Goal: Task Accomplishment & Management: Complete application form

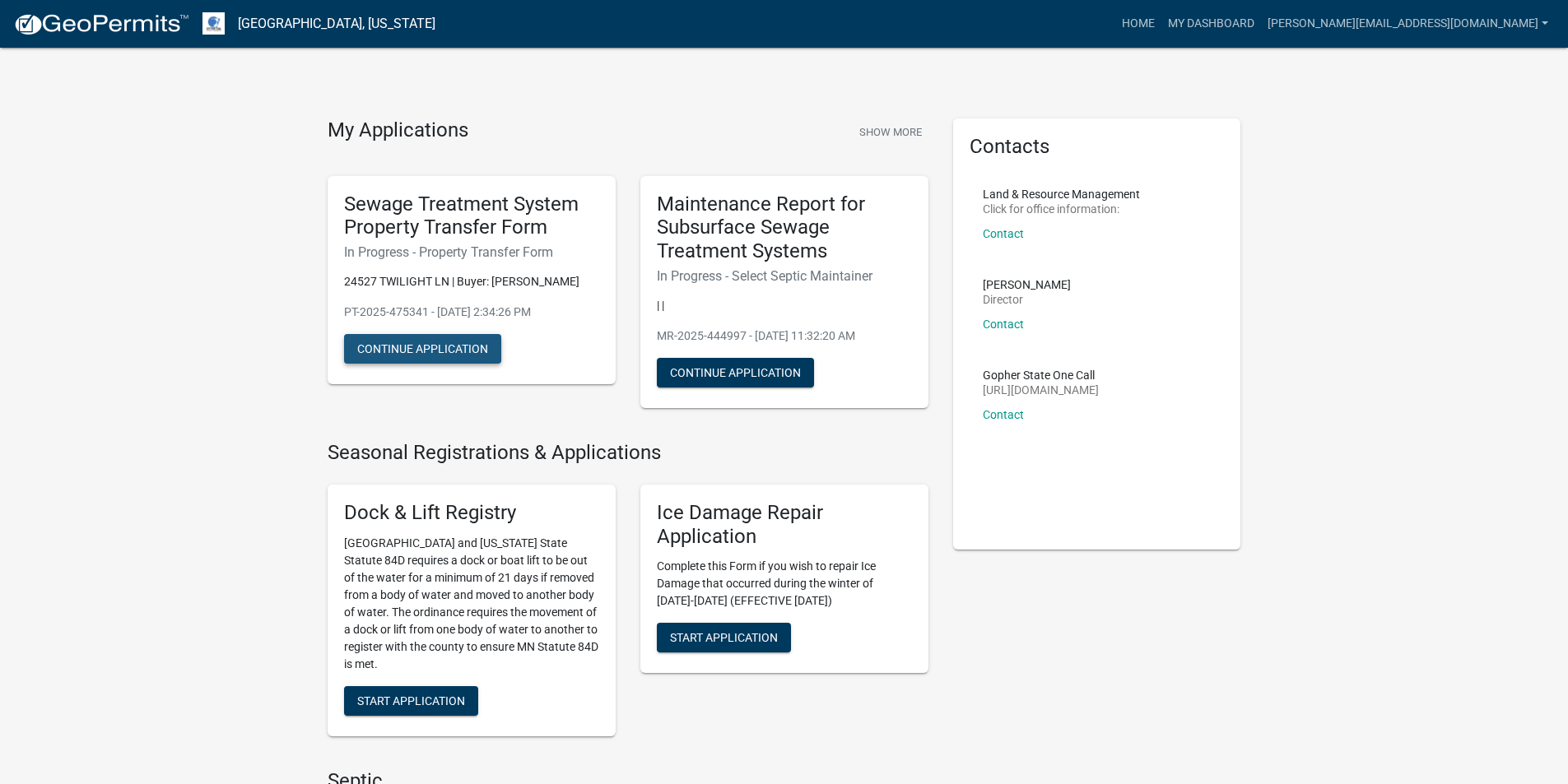
click at [427, 354] on button "Continue Application" at bounding box center [422, 349] width 157 height 30
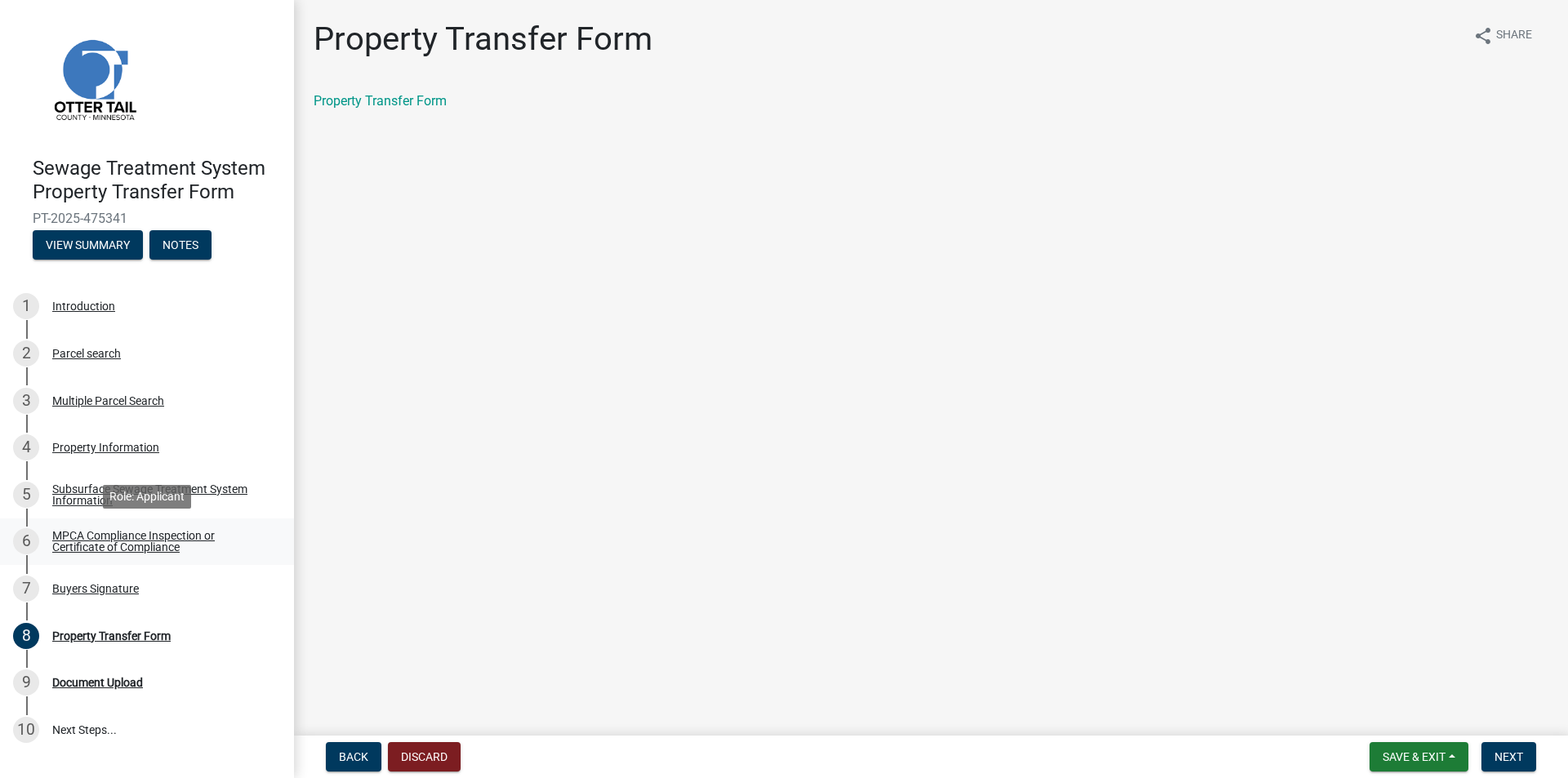
click at [137, 538] on div "MPCA Compliance Inspection or Certificate of Compliance" at bounding box center [159, 541] width 215 height 23
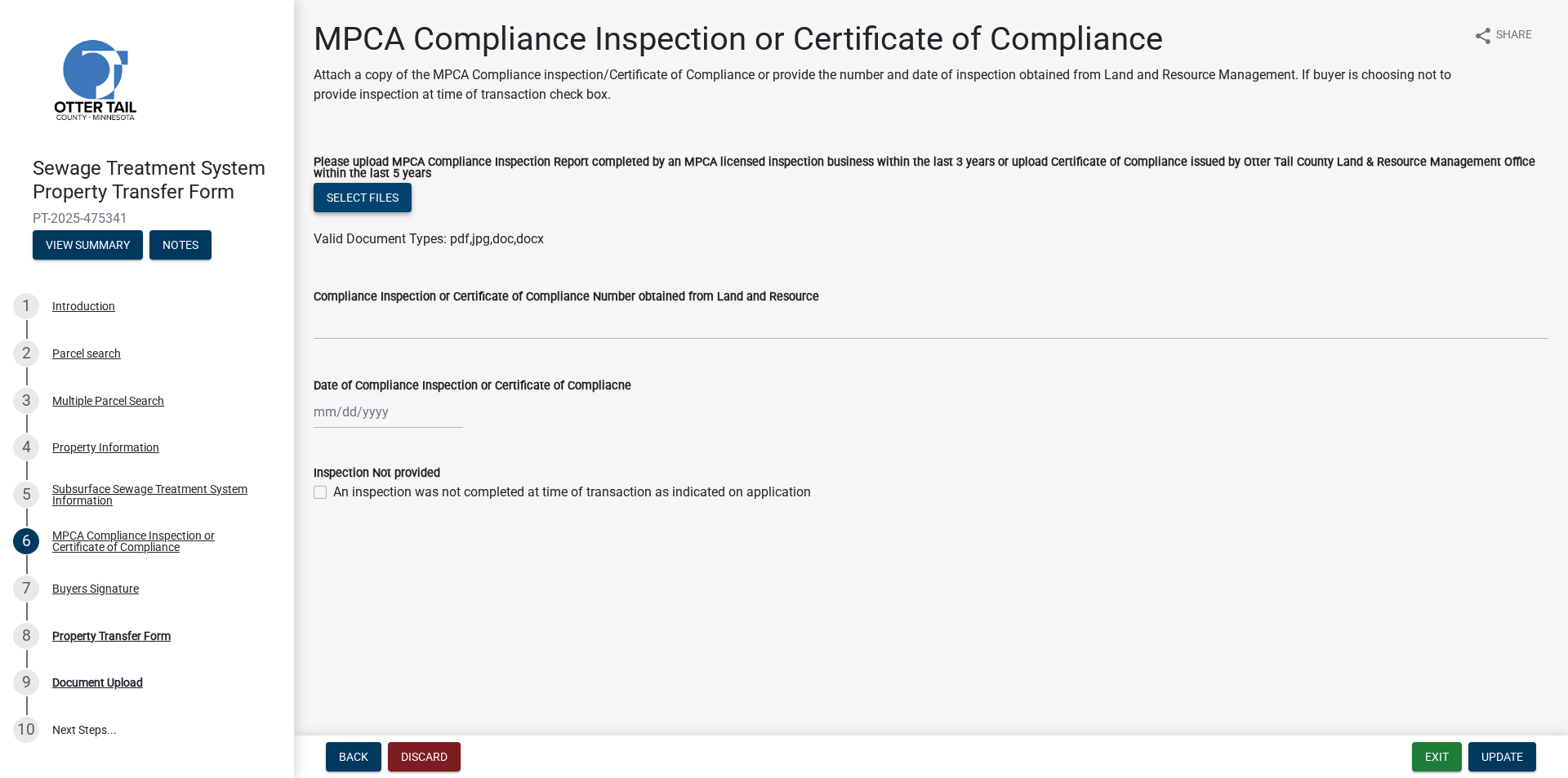
click at [366, 209] on button "Select files" at bounding box center [362, 198] width 98 height 30
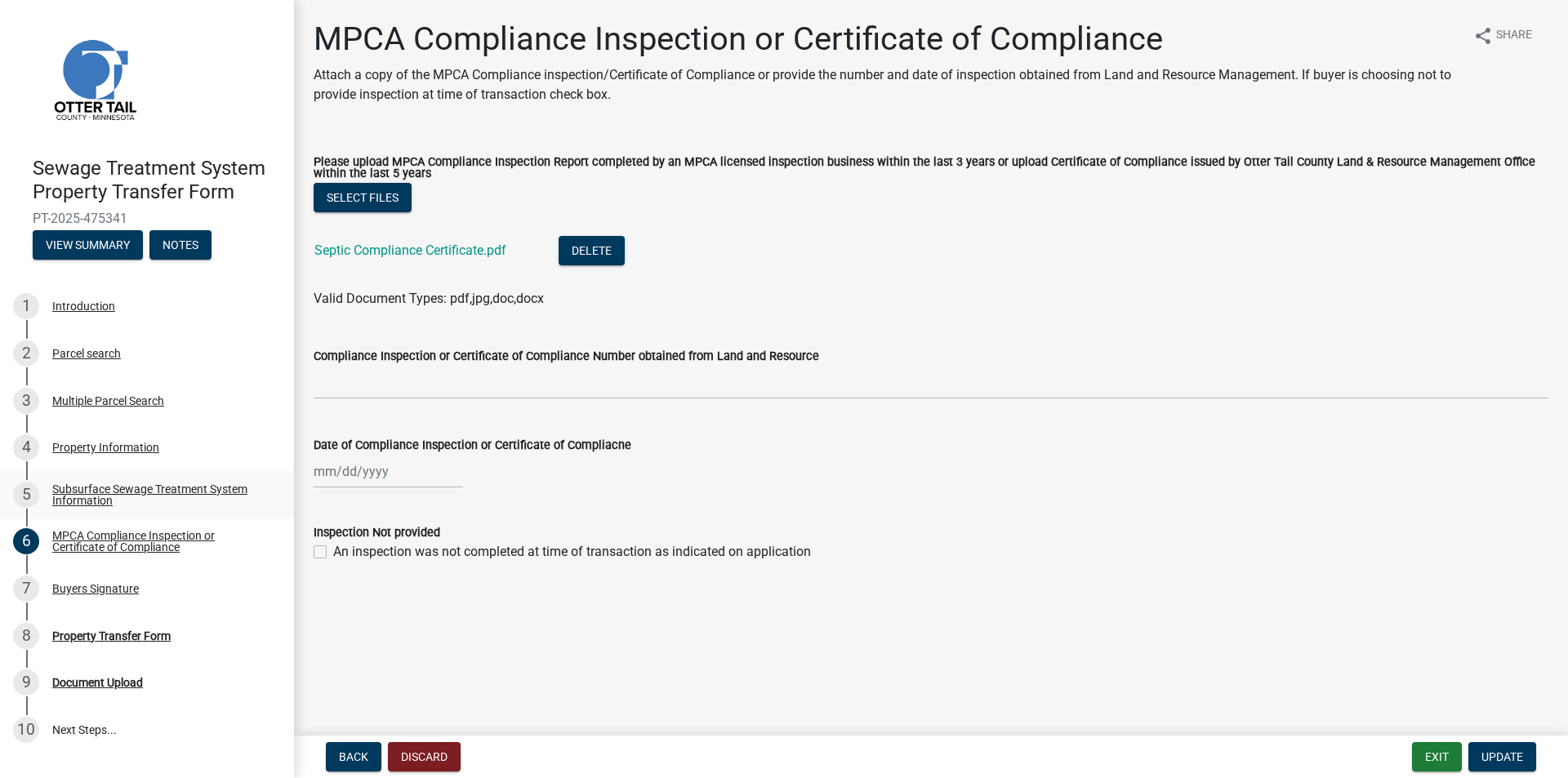
select select "9"
select select "2025"
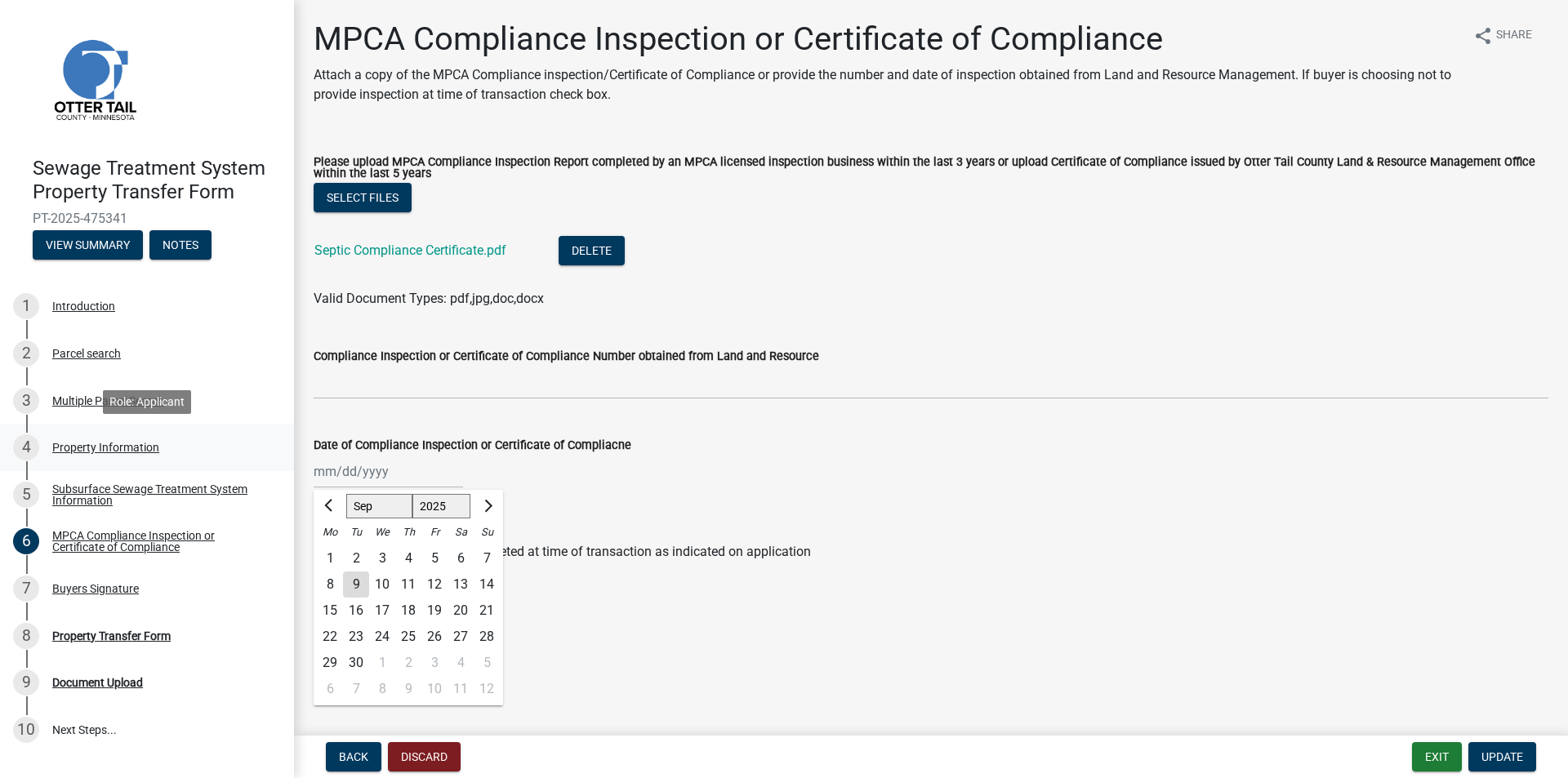
drag, startPoint x: 405, startPoint y: 477, endPoint x: 95, endPoint y: 450, distance: 311.2
click at [114, 457] on div "Sewage Treatment System Property Transfer Form PT-2025-475341 View Summary Note…" at bounding box center [784, 389] width 1568 height 778
click at [327, 501] on button "Previous month" at bounding box center [329, 506] width 20 height 26
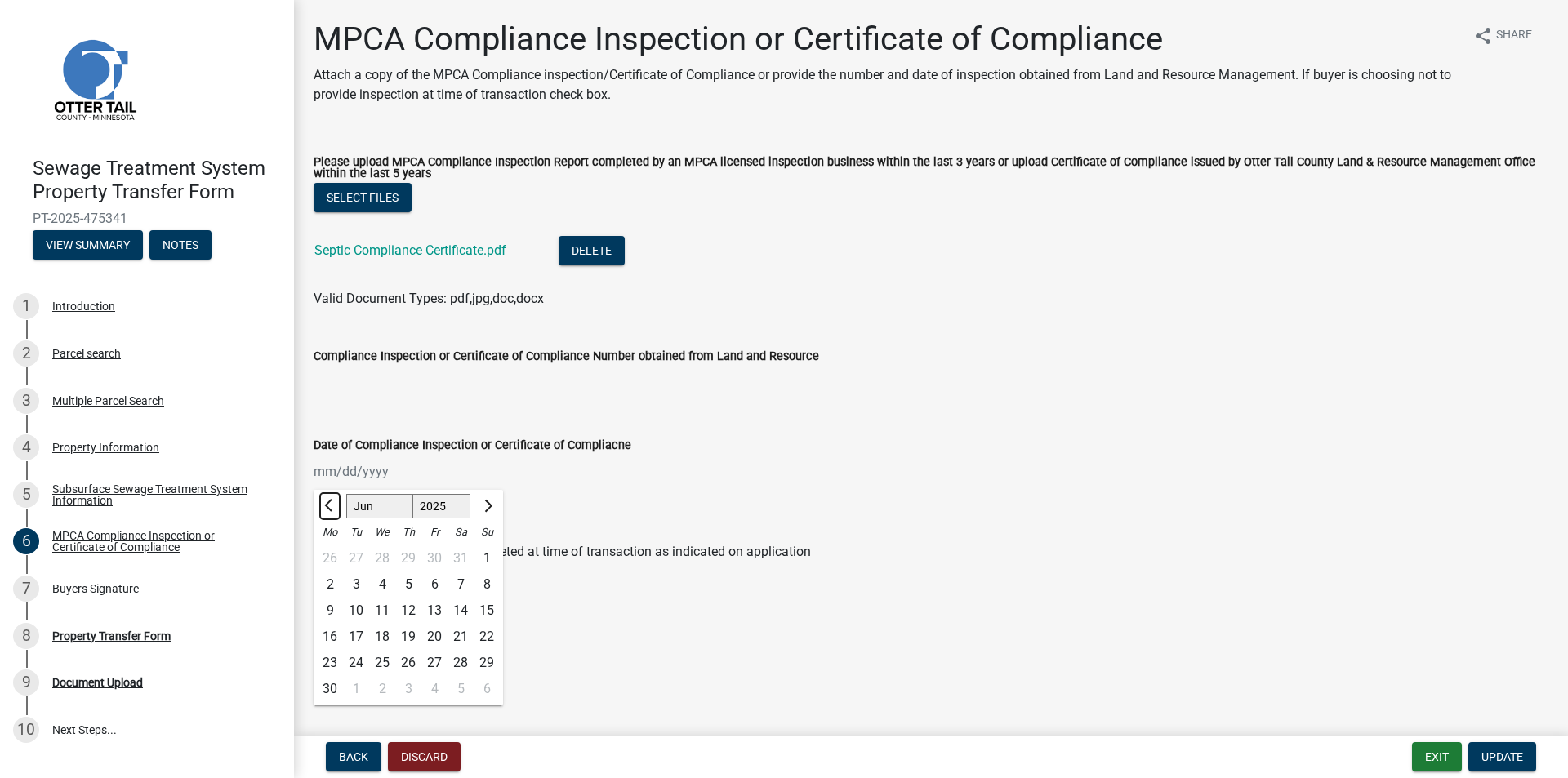
click at [327, 501] on button "Previous month" at bounding box center [329, 506] width 20 height 26
click at [326, 507] on span "Previous month" at bounding box center [330, 505] width 12 height 12
click at [326, 506] on span "Previous month" at bounding box center [330, 505] width 12 height 12
click at [325, 506] on span "Previous month" at bounding box center [330, 505] width 12 height 12
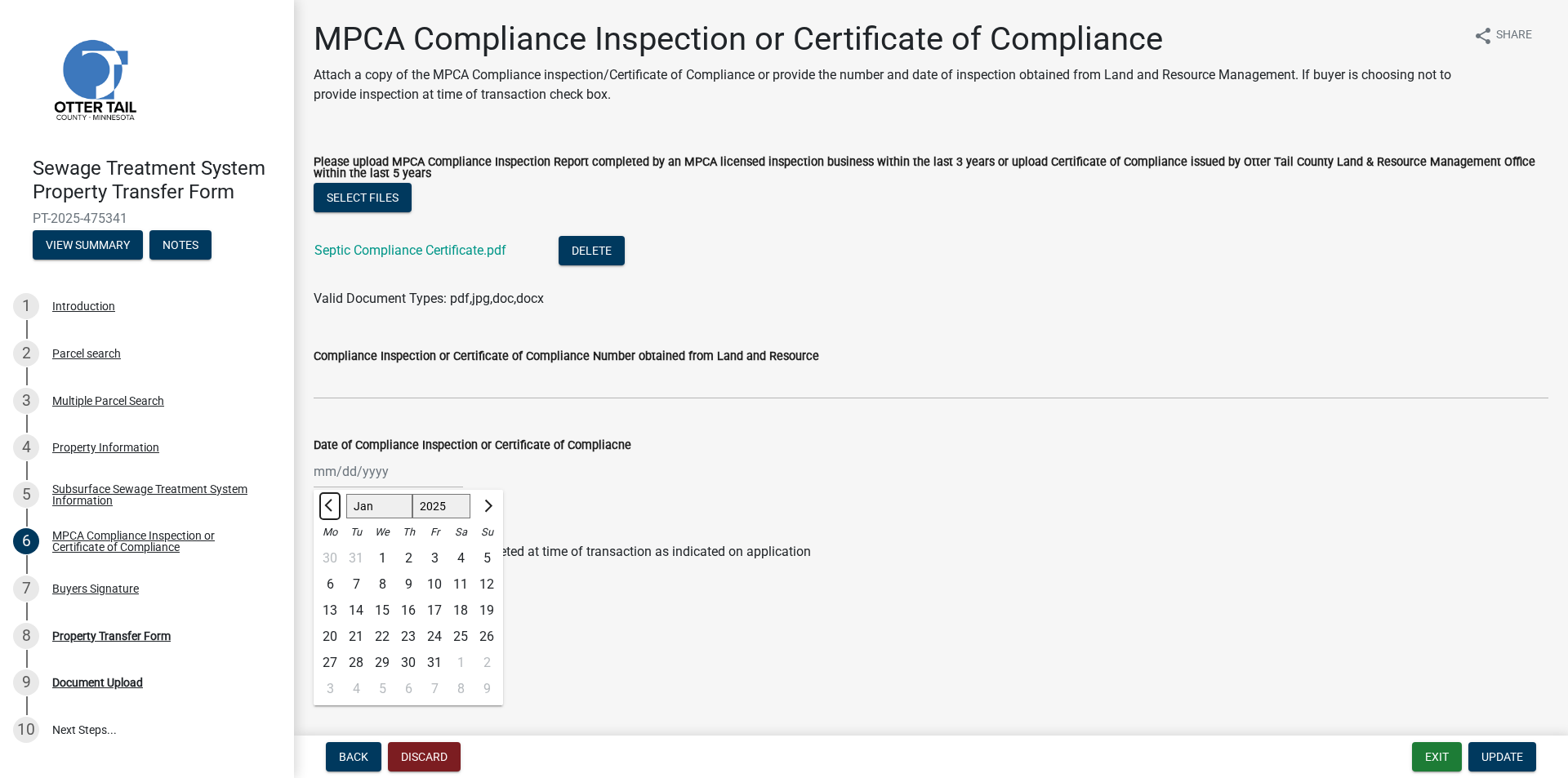
click at [325, 506] on span "Previous month" at bounding box center [330, 505] width 12 height 12
select select "12"
select select "2024"
click at [325, 506] on span "Previous month" at bounding box center [330, 505] width 12 height 12
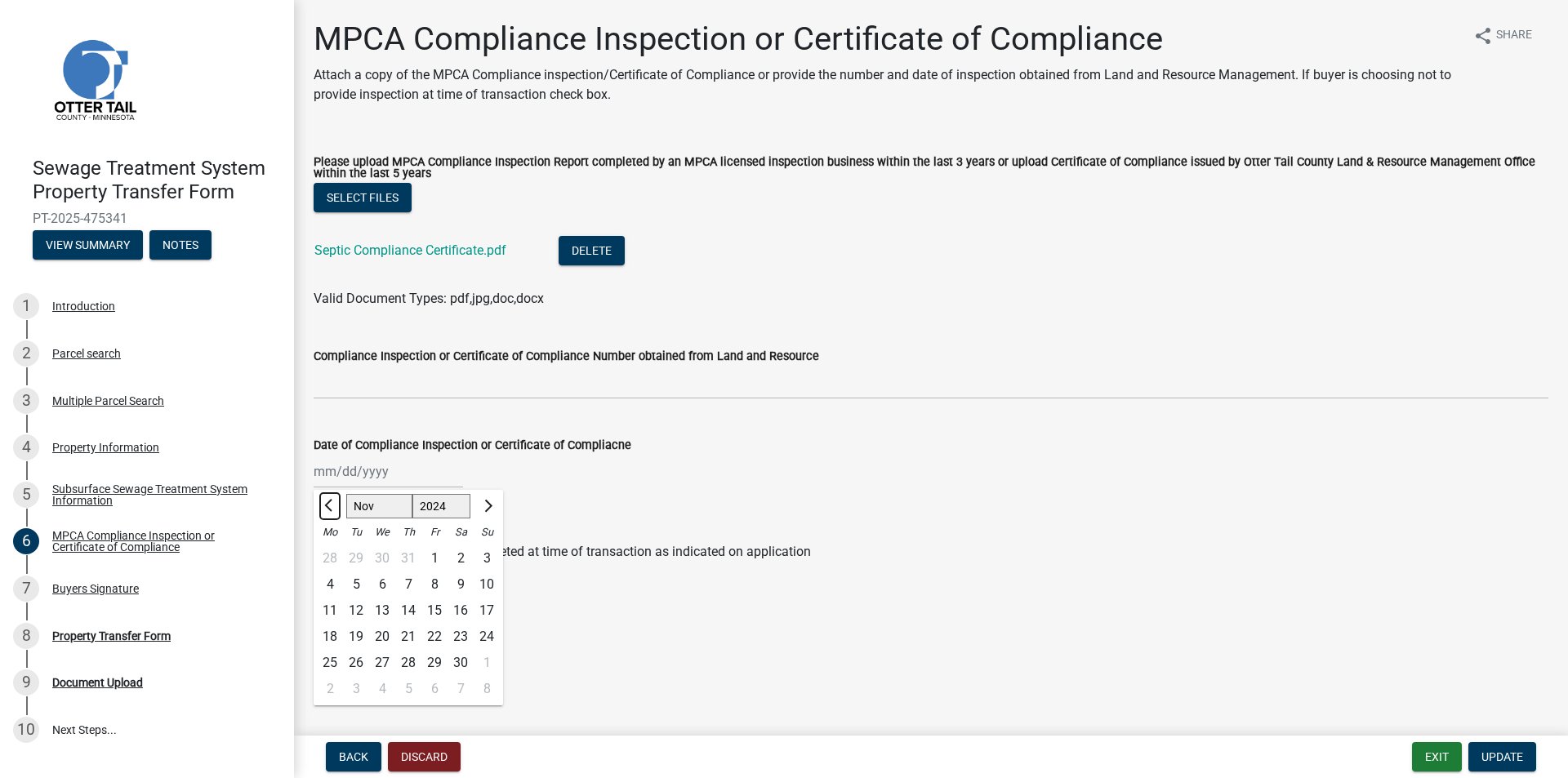
select select "10"
click at [355, 580] on div "8" at bounding box center [356, 584] width 26 height 26
type input "[DATE]"
click at [1499, 756] on span "Update" at bounding box center [1502, 757] width 42 height 13
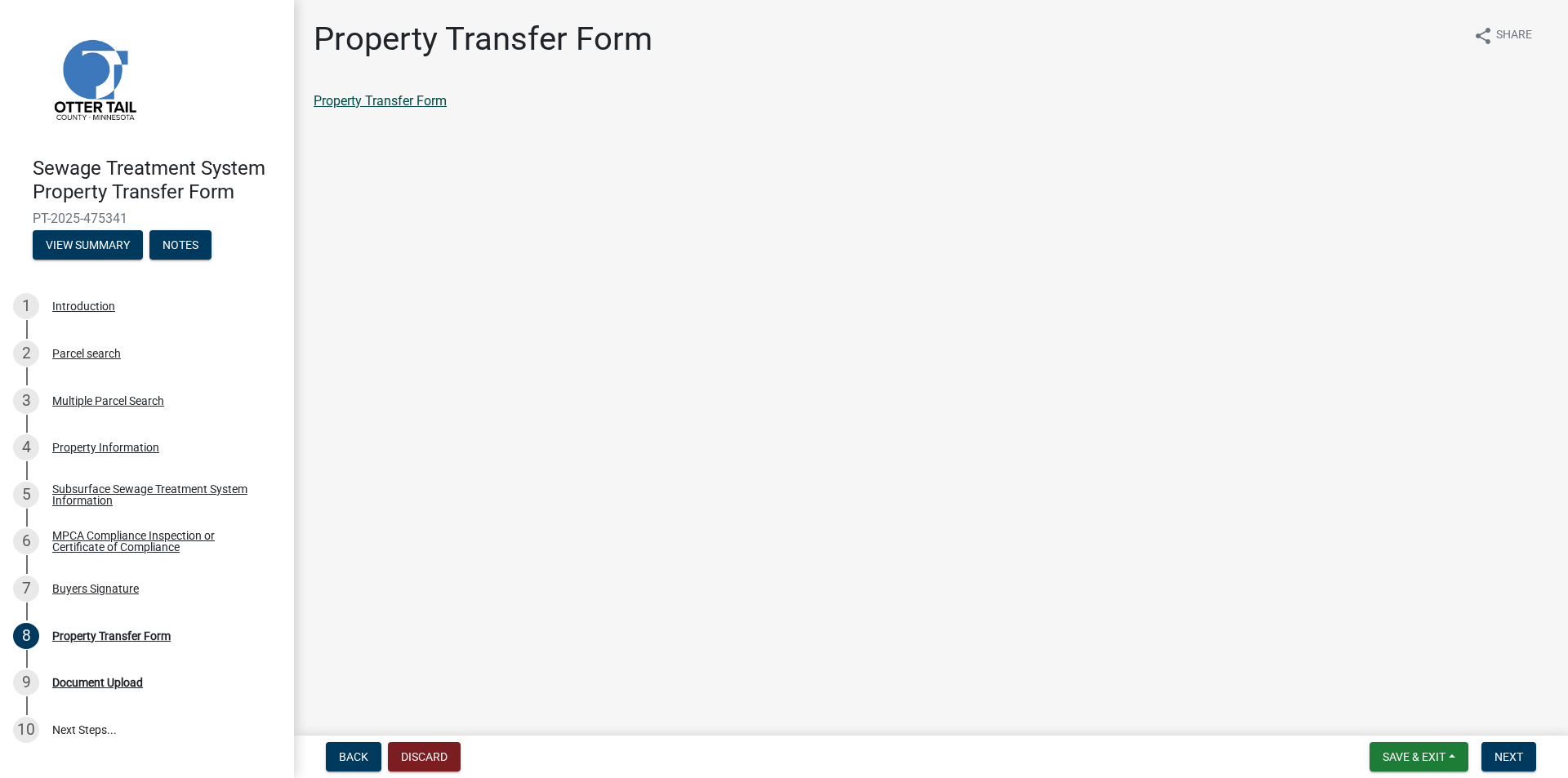
click at [380, 104] on link "Property Transfer Form" at bounding box center [379, 101] width 133 height 16
click at [89, 445] on div "Property Information" at bounding box center [105, 447] width 107 height 11
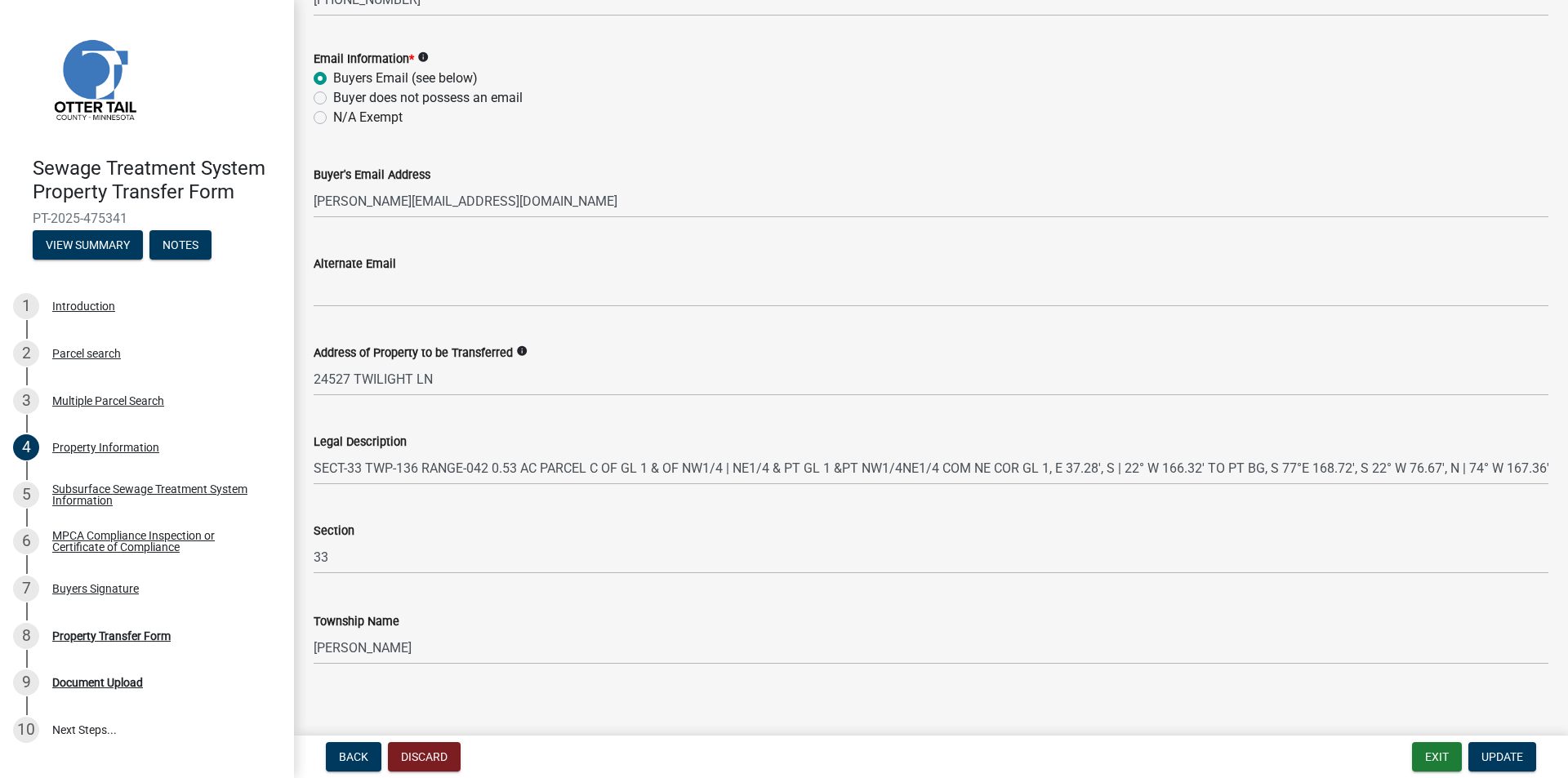
scroll to position [697, 0]
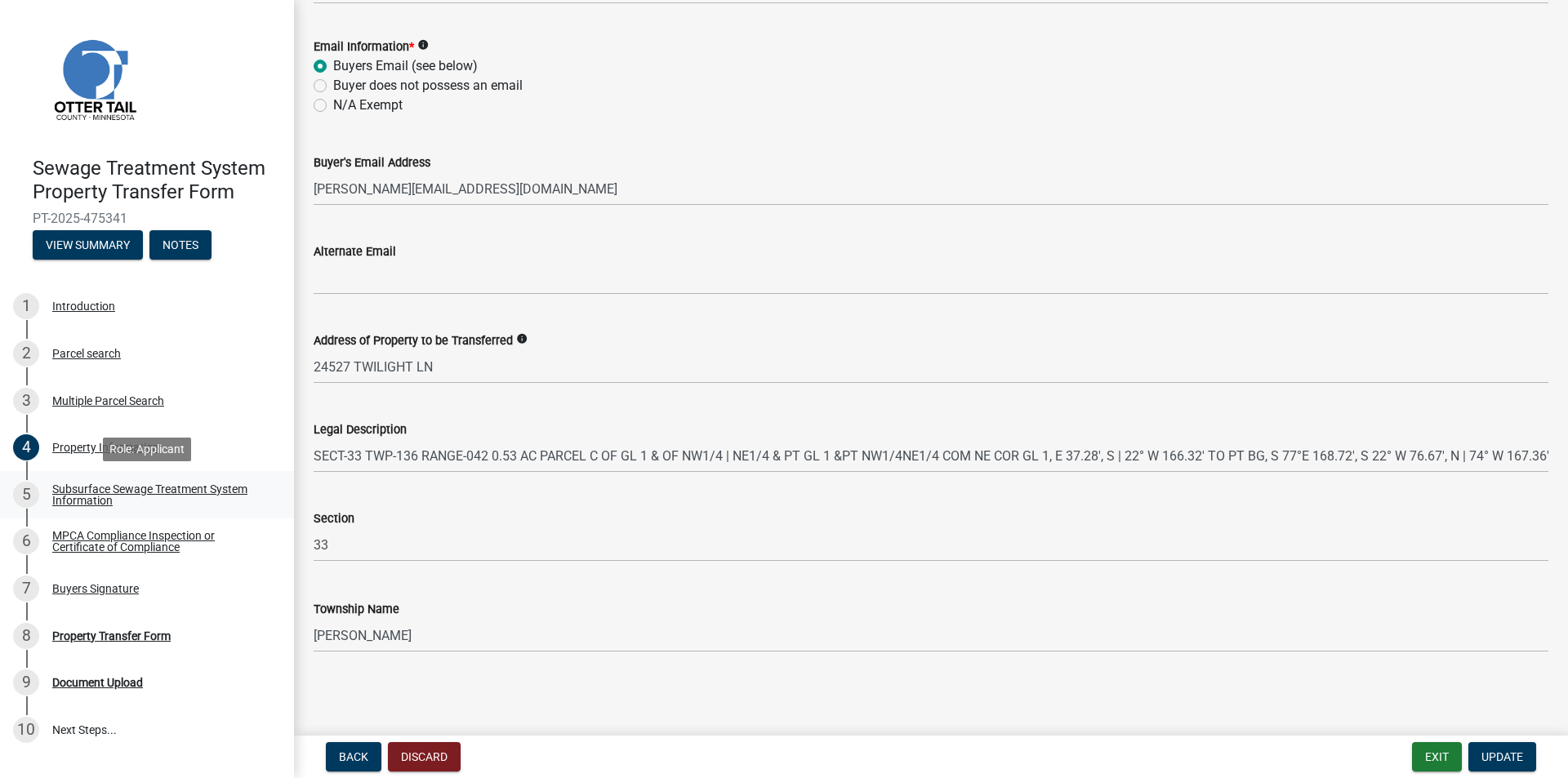
click at [122, 491] on div "Subsurface Sewage Treatment System Information" at bounding box center [159, 495] width 215 height 23
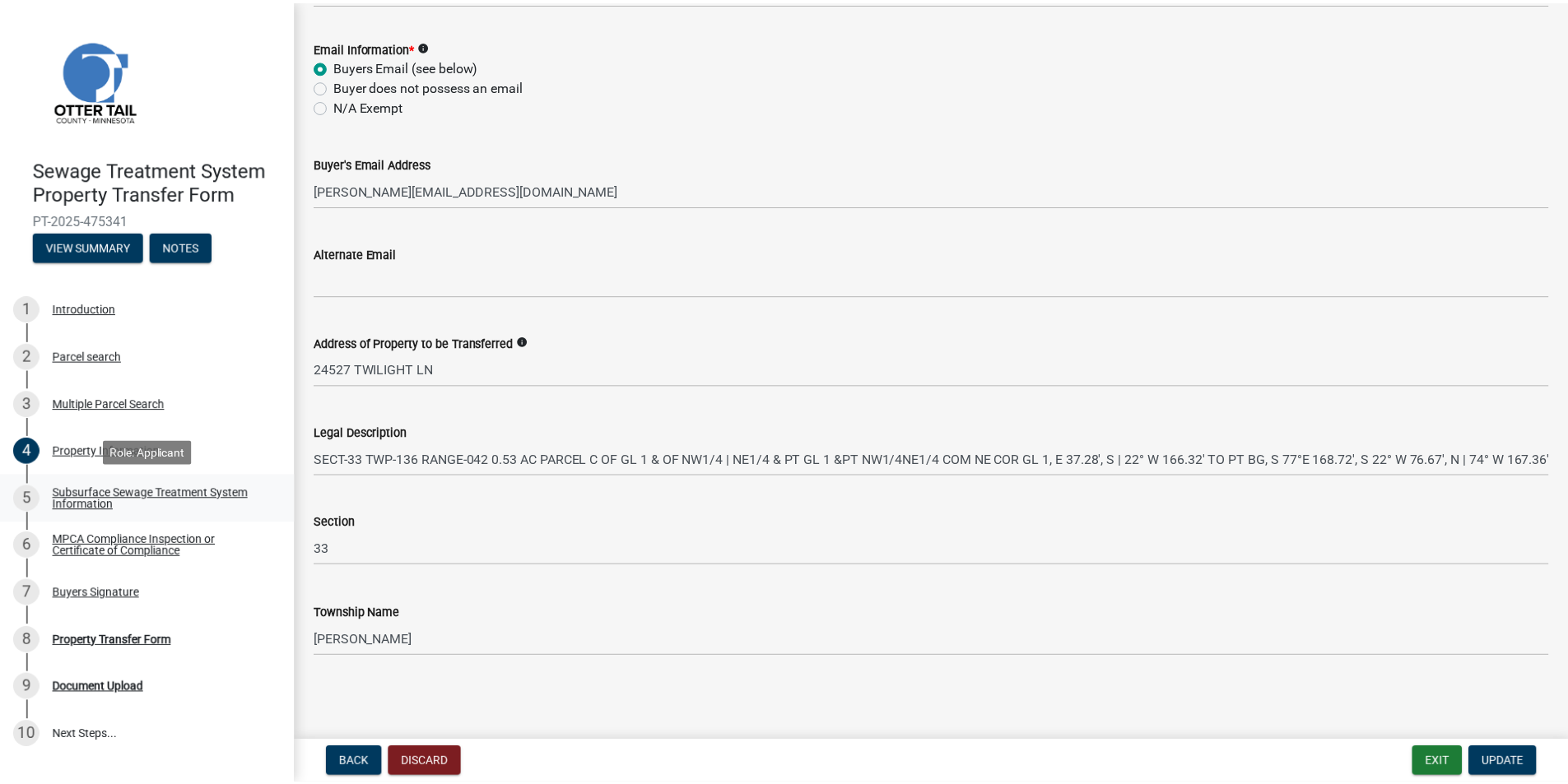
scroll to position [0, 0]
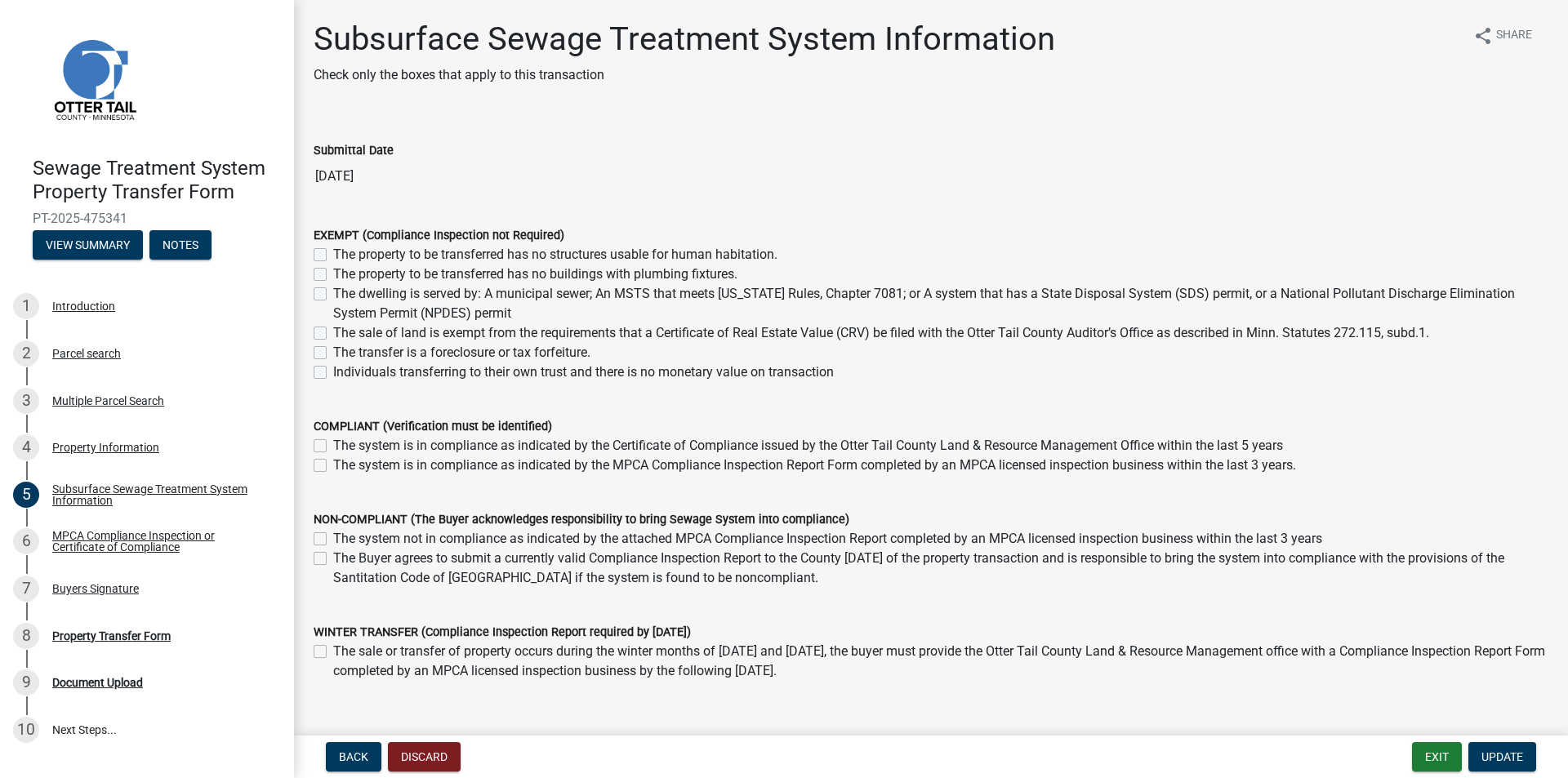
click at [333, 467] on label "The system is in compliance as indicated by the MPCA Compliance Inspection Repo…" at bounding box center [814, 465] width 963 height 20
click at [333, 466] on input "The system is in compliance as indicated by the MPCA Compliance Inspection Repo…" at bounding box center [337, 460] width 10 height 10
checkbox input "true"
checkbox input "false"
checkbox input "true"
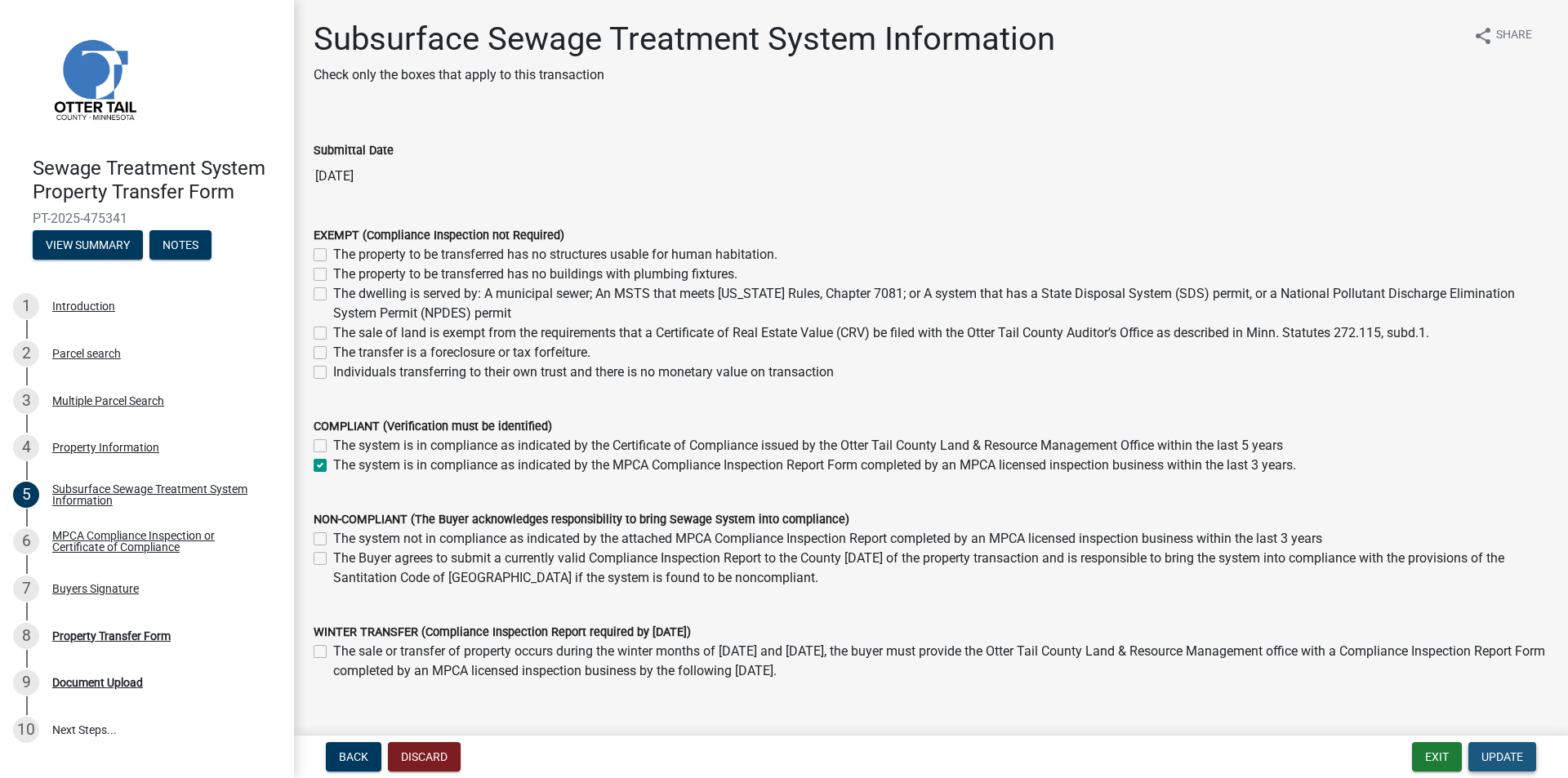
click at [1504, 762] on span "Update" at bounding box center [1502, 757] width 42 height 13
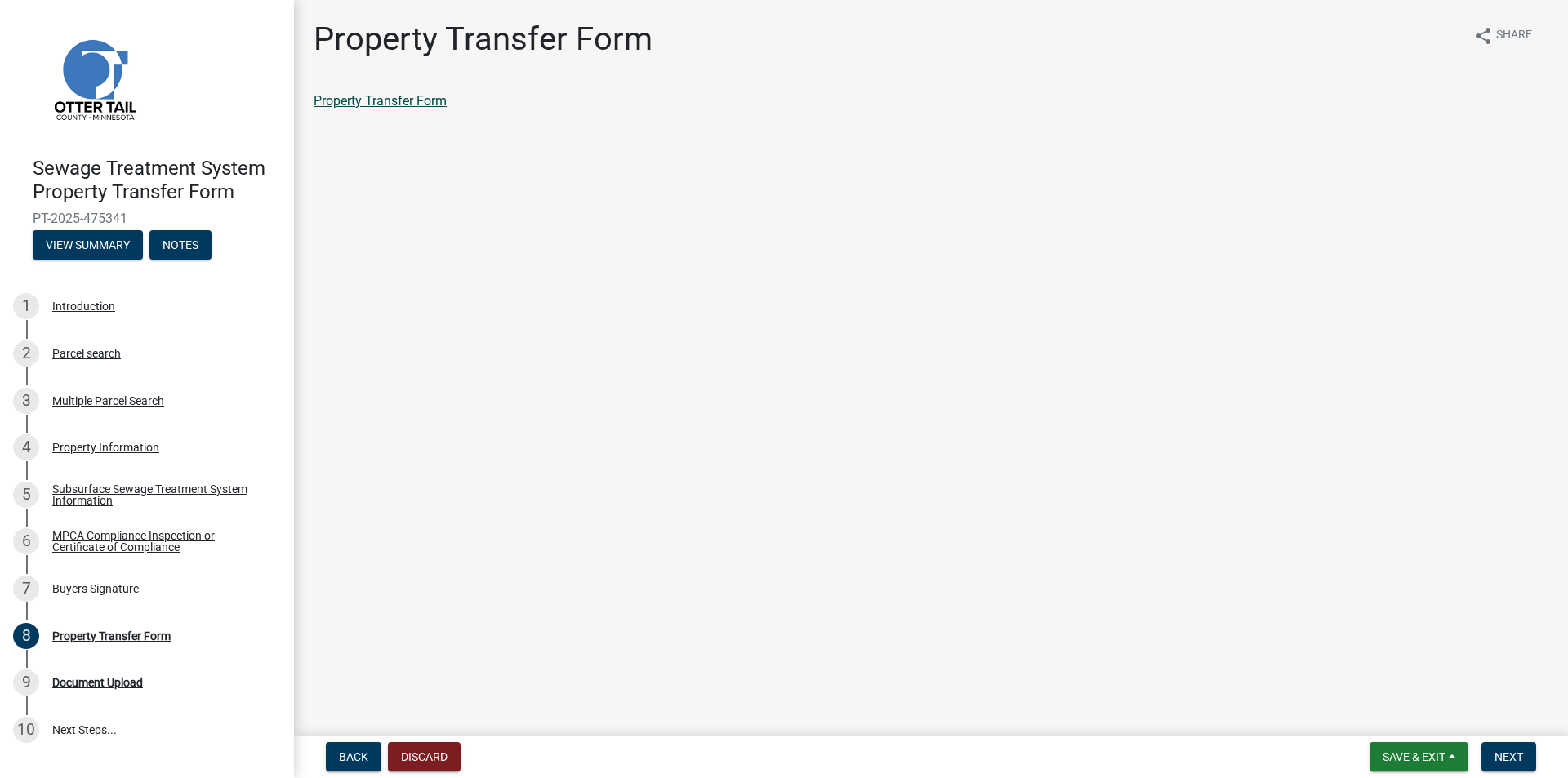
click at [392, 105] on link "Property Transfer Form" at bounding box center [379, 101] width 133 height 16
click at [1396, 762] on span "Save & Exit" at bounding box center [1413, 757] width 62 height 13
click at [1381, 711] on button "Save & Exit" at bounding box center [1403, 715] width 131 height 39
